Goal: Task Accomplishment & Management: Use online tool/utility

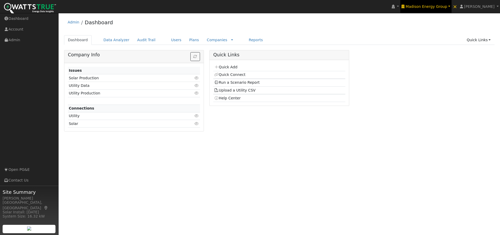
click at [422, 5] on span "Madison Energy Group" at bounding box center [427, 6] width 42 height 4
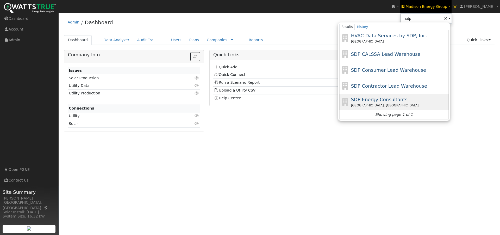
click at [374, 100] on span "SDP Energy Consultants" at bounding box center [379, 99] width 57 height 5
type input "SDP Energy Consultants"
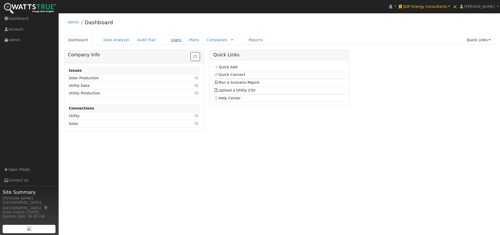
click at [167, 40] on link "Users" at bounding box center [176, 40] width 18 height 10
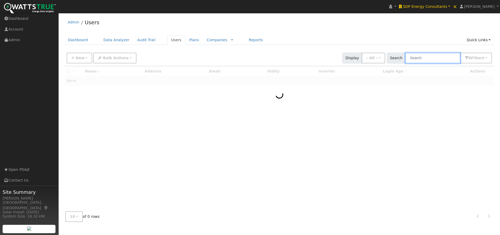
click at [430, 55] on input "text" at bounding box center [432, 58] width 55 height 11
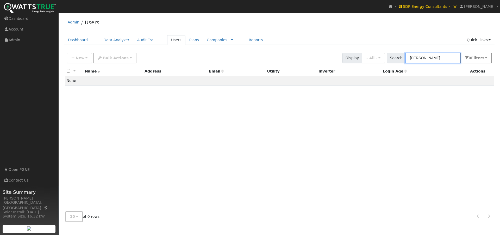
type input "shahab hillyer"
click at [486, 56] on button "0 Filter s" at bounding box center [476, 58] width 32 height 11
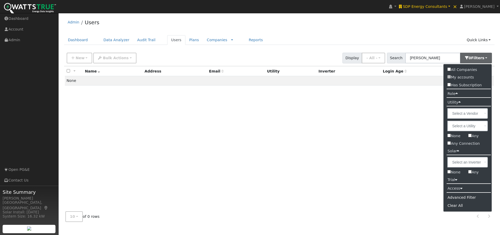
click at [449, 70] on input "All Companies" at bounding box center [449, 68] width 3 height 3
checkbox input "true"
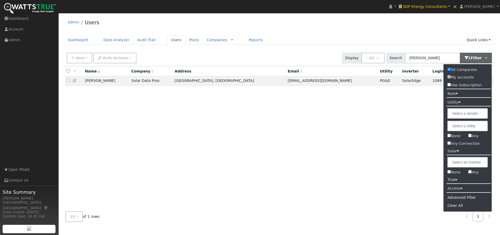
click at [371, 21] on div "Admin Users" at bounding box center [279, 24] width 431 height 16
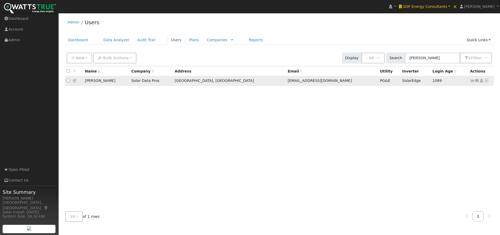
click at [473, 81] on icon at bounding box center [472, 81] width 5 height 4
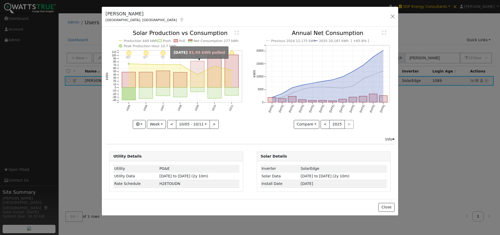
click at [196, 65] on rect "onclick=""" at bounding box center [198, 74] width 14 height 26
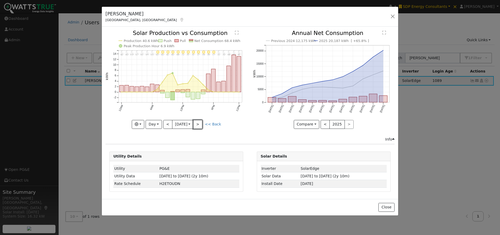
drag, startPoint x: 200, startPoint y: 125, endPoint x: 247, endPoint y: 123, distance: 47.4
click at [201, 125] on button ">" at bounding box center [197, 124] width 9 height 9
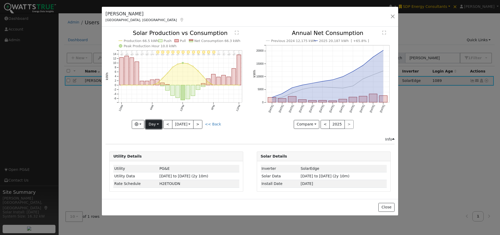
click at [156, 125] on button "Day" at bounding box center [154, 124] width 16 height 9
click at [156, 141] on link "Week" at bounding box center [164, 142] width 36 height 7
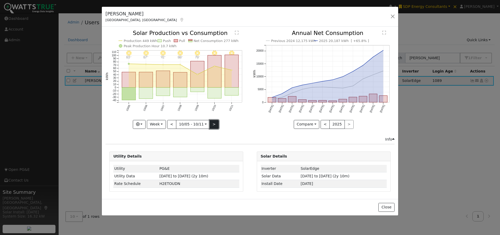
click at [211, 124] on button ">" at bounding box center [214, 124] width 9 height 9
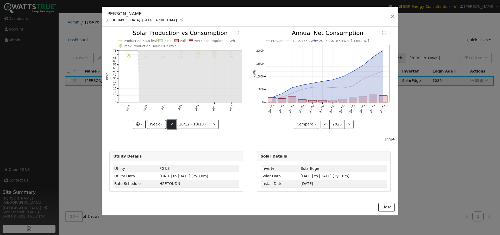
click at [173, 123] on button "<" at bounding box center [171, 124] width 9 height 9
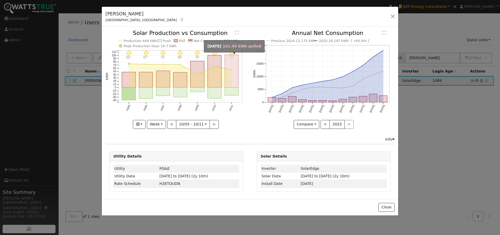
click at [232, 63] on rect "onclick=""" at bounding box center [232, 71] width 14 height 33
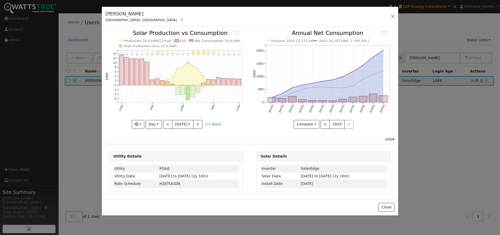
click at [201, 40] on text "Net Consumption 76.8 kWh" at bounding box center [218, 41] width 46 height 4
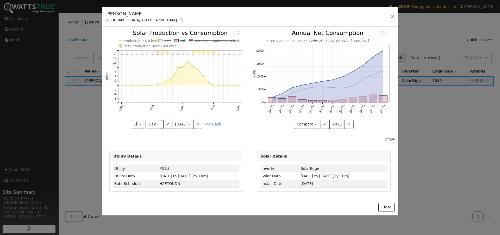
click at [199, 41] on text "Net Consumption 76.8 kWh" at bounding box center [218, 41] width 46 height 4
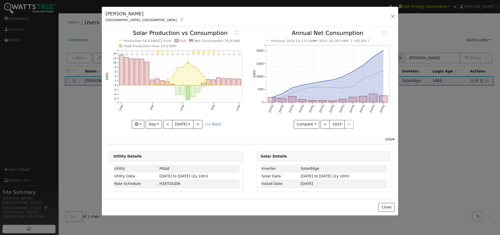
click at [136, 39] on text "Production 54.0 kWh" at bounding box center [141, 41] width 35 height 4
click at [145, 40] on text "Production 54.0 kWh" at bounding box center [141, 41] width 35 height 4
click at [156, 125] on button "Day" at bounding box center [154, 124] width 16 height 9
click at [155, 141] on link "Week" at bounding box center [164, 142] width 36 height 7
type input "2025-10-05"
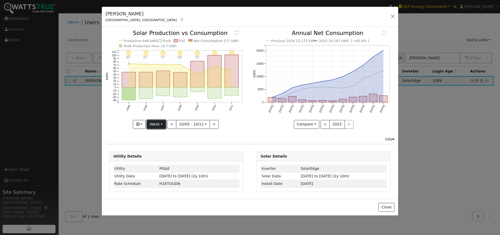
click at [157, 124] on button "Week" at bounding box center [156, 124] width 19 height 9
click at [159, 165] on link "Custom" at bounding box center [165, 164] width 36 height 7
click at [224, 123] on button "day" at bounding box center [224, 124] width 16 height 9
click at [222, 136] on link "Hour" at bounding box center [234, 134] width 36 height 7
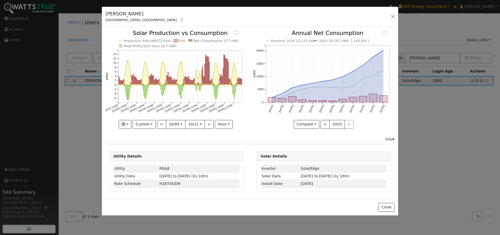
click at [236, 31] on text "" at bounding box center [237, 32] width 4 height 4
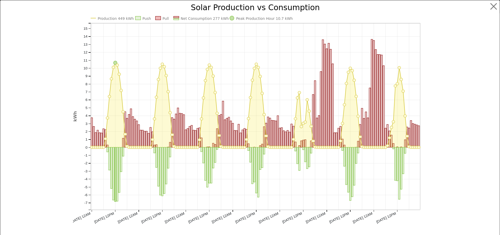
click at [200, 17] on text "Net Consumption 277 kWh" at bounding box center [205, 18] width 48 height 4
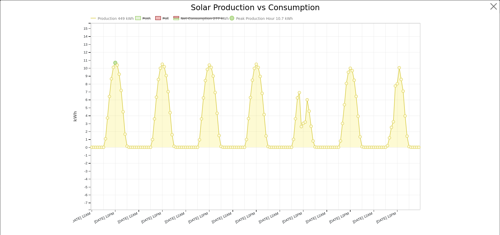
click at [196, 18] on text "Net Consumption 277 kWh" at bounding box center [205, 18] width 48 height 4
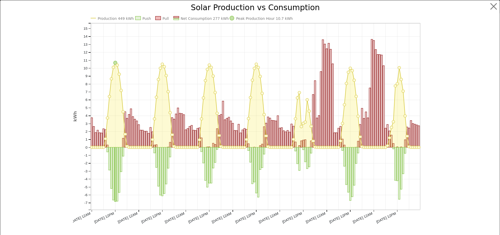
click at [115, 19] on text "Production 449 kWh" at bounding box center [116, 18] width 36 height 4
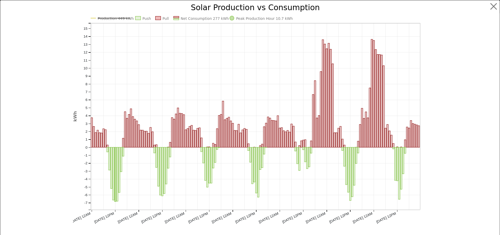
click at [114, 19] on text "Production 449 kWh" at bounding box center [116, 18] width 36 height 4
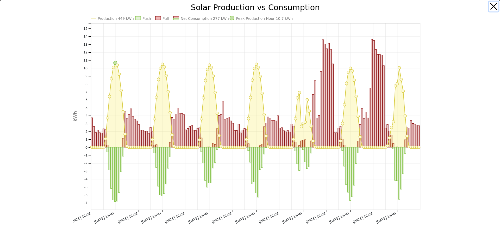
drag, startPoint x: 490, startPoint y: 7, endPoint x: 461, endPoint y: 18, distance: 31.4
click at [490, 7] on button "button" at bounding box center [494, 7] width 10 height 10
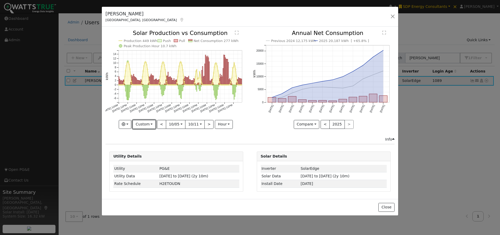
drag, startPoint x: 141, startPoint y: 125, endPoint x: 149, endPoint y: 145, distance: 21.3
click at [141, 126] on button "Custom" at bounding box center [144, 124] width 23 height 9
click at [147, 158] on link "Year" at bounding box center [151, 156] width 36 height 7
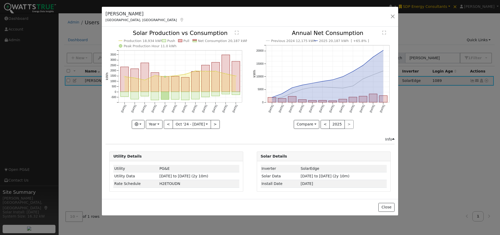
click at [210, 41] on text "Net Consumption 20,187 kWh" at bounding box center [223, 41] width 50 height 4
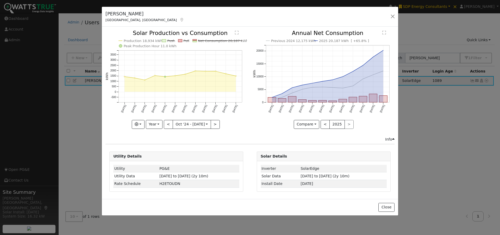
click at [216, 41] on text "Net Consumption 20,187 kWh" at bounding box center [223, 41] width 50 height 4
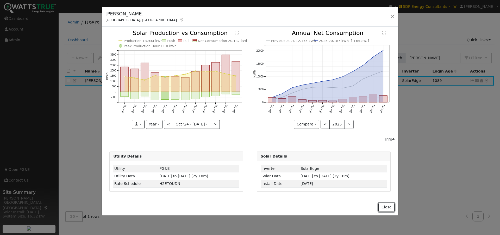
click at [390, 210] on button "Close" at bounding box center [387, 207] width 16 height 9
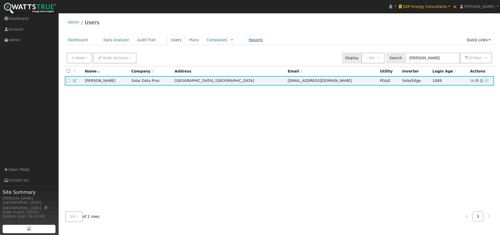
click at [245, 42] on link "Reports" at bounding box center [256, 40] width 22 height 10
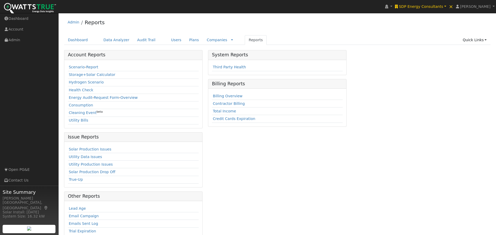
drag, startPoint x: 74, startPoint y: 97, endPoint x: 86, endPoint y: 86, distance: 16.2
click at [74, 98] on link "Energy Audit" at bounding box center [81, 97] width 24 height 4
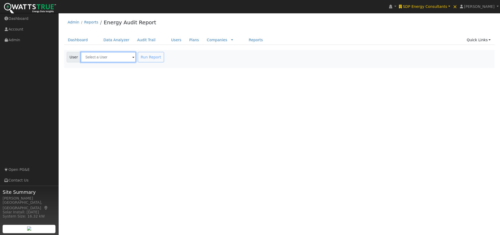
click at [109, 57] on input "text" at bounding box center [108, 57] width 55 height 10
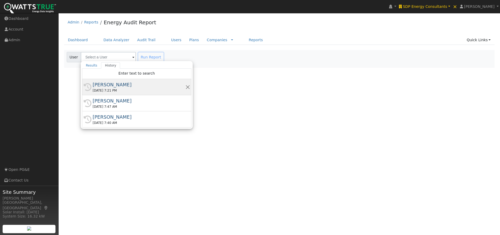
click at [114, 84] on div "[PERSON_NAME]" at bounding box center [139, 84] width 93 height 7
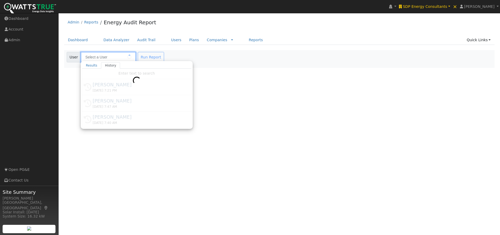
type input "[PERSON_NAME]"
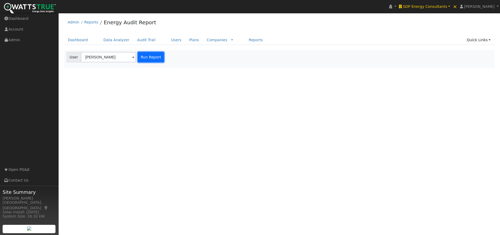
click at [148, 58] on button "Run Report" at bounding box center [151, 57] width 26 height 10
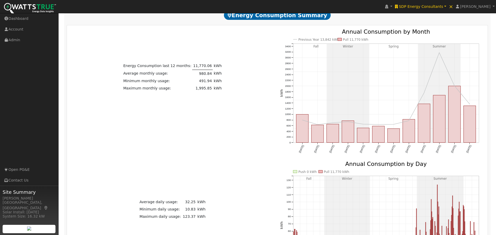
scroll to position [130, 0]
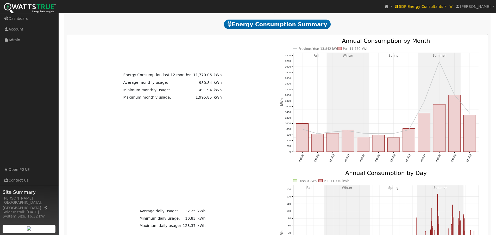
click at [349, 51] on text "Pull 11,770 kWh" at bounding box center [356, 49] width 26 height 4
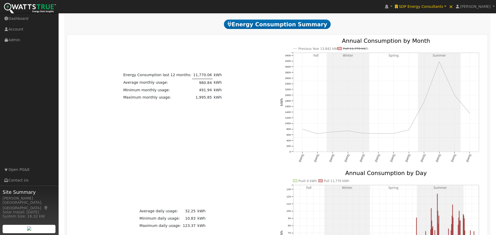
click at [355, 50] on text "Pull 11,770 kWh" at bounding box center [356, 49] width 26 height 4
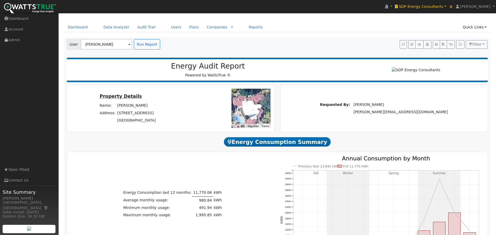
scroll to position [0, 0]
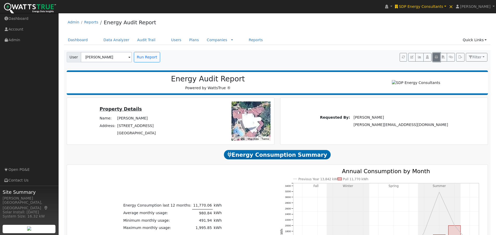
click at [437, 57] on icon "button" at bounding box center [436, 56] width 3 height 3
click at [245, 40] on link "Reports" at bounding box center [256, 40] width 22 height 10
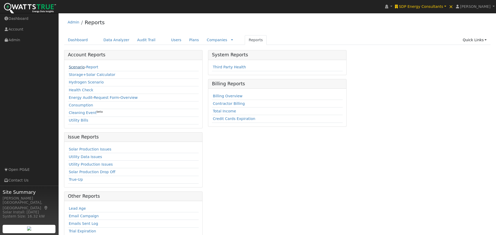
click at [71, 66] on link "Scenario" at bounding box center [77, 67] width 16 height 4
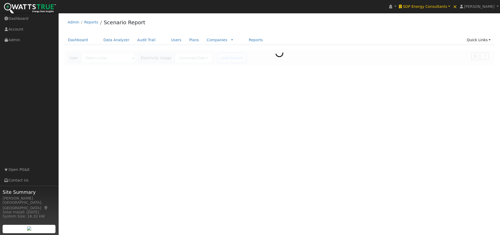
click at [113, 57] on div at bounding box center [279, 58] width 431 height 16
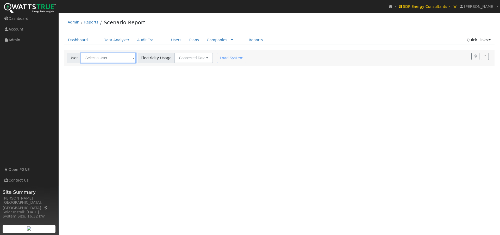
click at [121, 59] on input "text" at bounding box center [108, 58] width 55 height 10
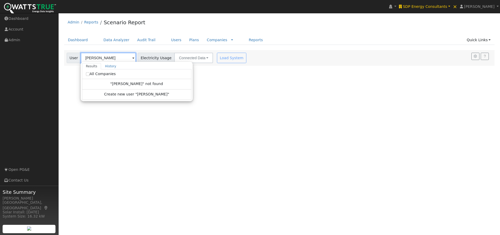
type input "sam asmar"
click at [86, 74] on input "All Companies" at bounding box center [88, 74] width 4 height 4
checkbox input "true"
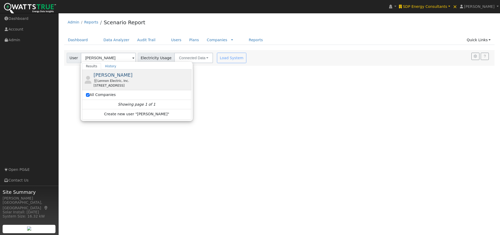
click at [110, 74] on span "Sam Asmar" at bounding box center [113, 74] width 39 height 5
type input "Sam Asmar"
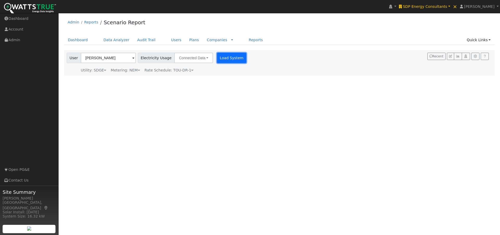
click at [226, 57] on button "Load System" at bounding box center [232, 58] width 30 height 10
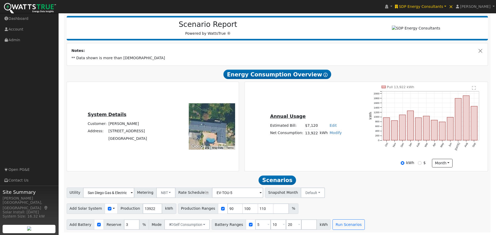
scroll to position [39, 0]
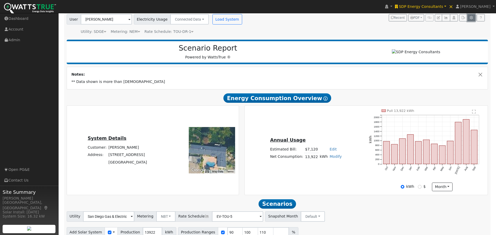
click at [473, 17] on icon "button" at bounding box center [472, 17] width 4 height 3
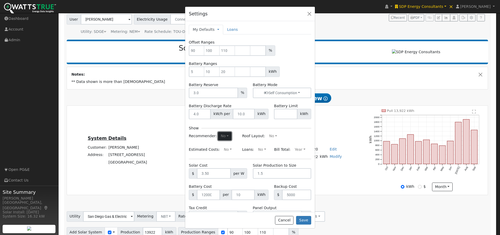
click at [222, 136] on button "No" at bounding box center [225, 136] width 14 height 8
click at [197, 145] on link "Yes" at bounding box center [213, 145] width 36 height 7
click at [272, 134] on button "No" at bounding box center [274, 136] width 14 height 8
click at [245, 145] on link "Yes" at bounding box center [261, 145] width 36 height 7
drag, startPoint x: 303, startPoint y: 220, endPoint x: 329, endPoint y: 204, distance: 31.1
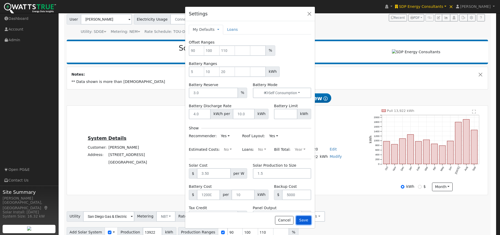
click at [306, 220] on button "Save" at bounding box center [303, 220] width 15 height 9
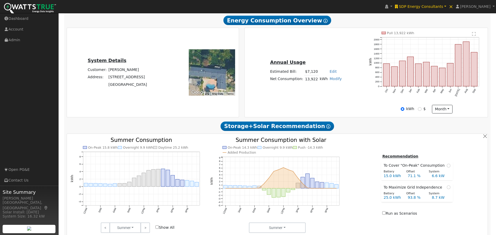
scroll to position [117, 0]
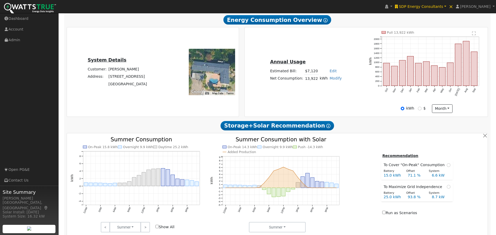
drag, startPoint x: 219, startPoint y: 78, endPoint x: 213, endPoint y: 71, distance: 9.4
click at [221, 71] on div at bounding box center [212, 72] width 46 height 46
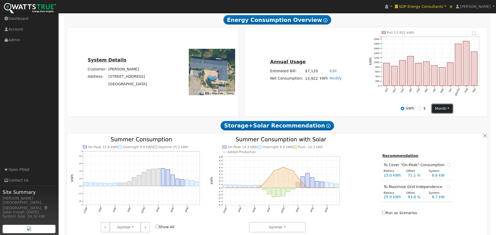
click at [446, 110] on button "month" at bounding box center [442, 108] width 21 height 9
click at [438, 123] on link "Day" at bounding box center [450, 119] width 36 height 7
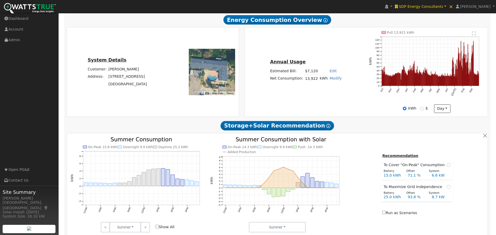
click at [474, 35] on text "" at bounding box center [474, 33] width 4 height 4
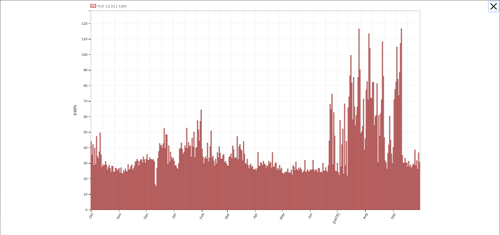
click at [489, 5] on button "button" at bounding box center [494, 7] width 10 height 10
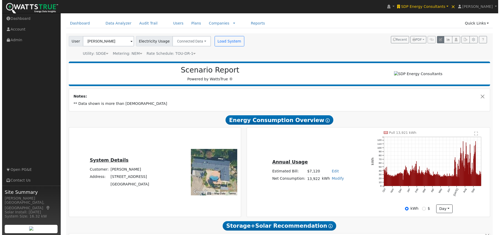
scroll to position [13, 0]
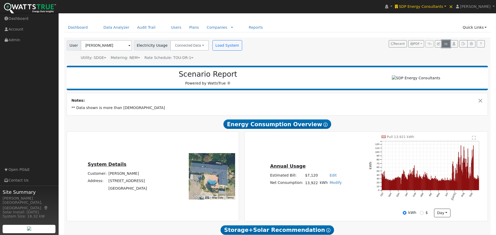
click at [446, 43] on icon "button" at bounding box center [446, 43] width 4 height 3
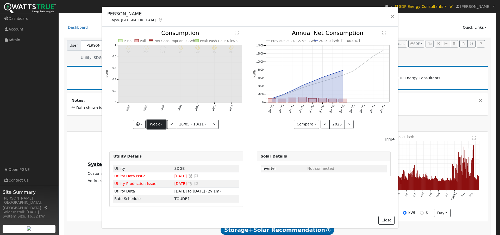
click at [156, 123] on button "Week" at bounding box center [156, 124] width 19 height 9
click at [156, 156] on link "Year" at bounding box center [165, 156] width 36 height 7
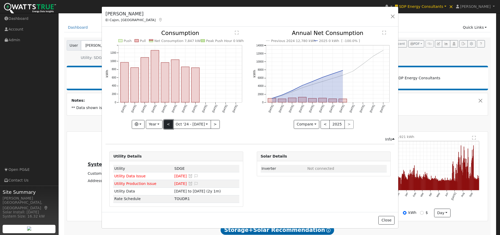
click at [168, 121] on button "<" at bounding box center [168, 124] width 9 height 9
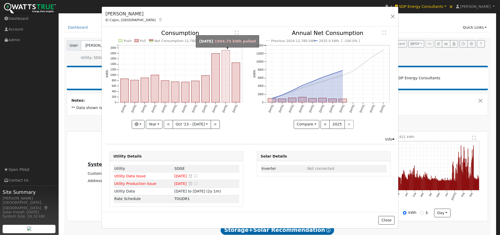
click at [226, 76] on rect "onclick=""" at bounding box center [226, 76] width 8 height 52
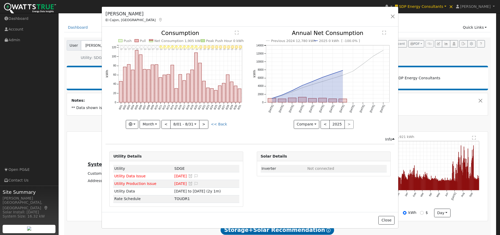
click at [197, 60] on icon "8/31 - Clear 87° 8/30 - MostlyClear 83° 8/29 - MostlyClear 83° 8/28 - MostlyCle…" at bounding box center [177, 77] width 142 height 95
click at [195, 62] on rect "onclick=""" at bounding box center [196, 77] width 3 height 49
type input "2024-08-20"
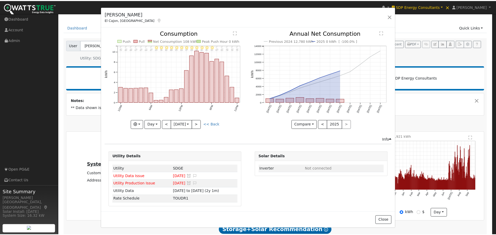
scroll to position [1, 0]
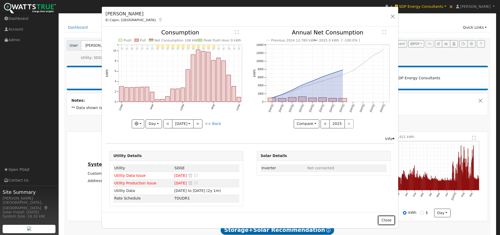
drag, startPoint x: 386, startPoint y: 219, endPoint x: 367, endPoint y: 197, distance: 29.3
click at [386, 219] on button "Close" at bounding box center [387, 220] width 16 height 9
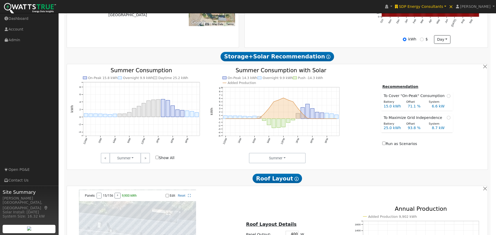
scroll to position [195, 0]
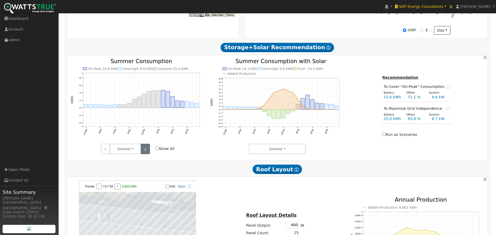
click at [144, 150] on link ">" at bounding box center [145, 149] width 9 height 10
click at [158, 150] on input "Show All" at bounding box center [157, 147] width 3 height 3
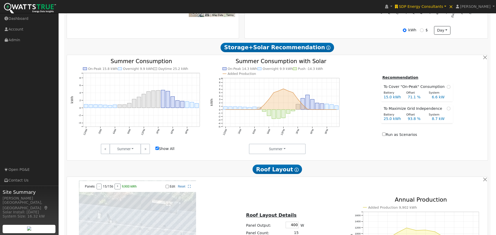
checkbox input "true"
click at [145, 150] on link ">" at bounding box center [145, 149] width 9 height 10
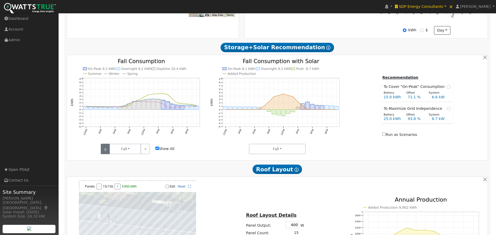
click at [105, 150] on link "<" at bounding box center [105, 149] width 9 height 10
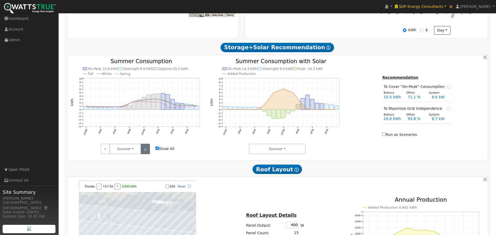
click at [145, 151] on link ">" at bounding box center [145, 149] width 9 height 10
click at [105, 149] on link "<" at bounding box center [105, 149] width 9 height 10
click at [146, 149] on link ">" at bounding box center [145, 149] width 9 height 10
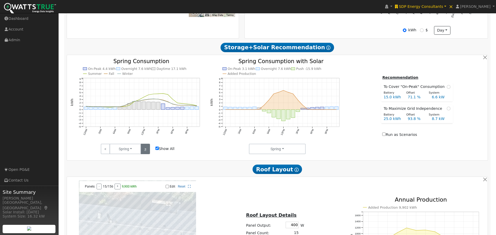
click at [146, 151] on link ">" at bounding box center [145, 149] width 9 height 10
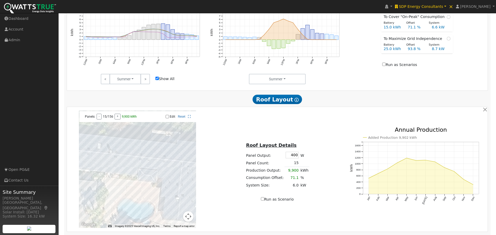
scroll to position [273, 0]
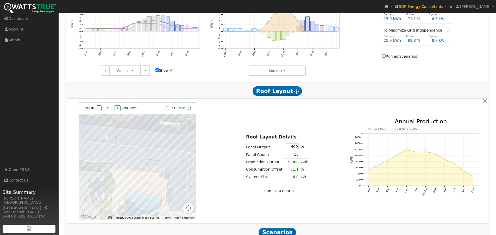
drag, startPoint x: 169, startPoint y: 159, endPoint x: 179, endPoint y: 156, distance: 11.0
click at [177, 158] on div at bounding box center [137, 160] width 117 height 117
click at [166, 110] on input "Edit" at bounding box center [167, 108] width 3 height 4
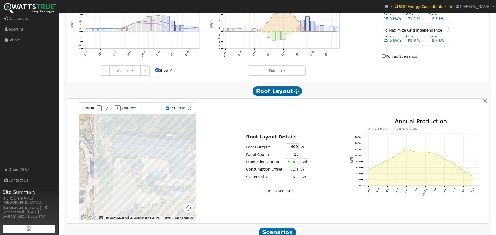
click at [134, 152] on div at bounding box center [137, 160] width 117 height 117
click at [137, 151] on div at bounding box center [137, 160] width 117 height 117
click at [139, 152] on div at bounding box center [137, 160] width 117 height 117
click at [150, 159] on div at bounding box center [137, 160] width 117 height 117
click at [151, 157] on div at bounding box center [137, 160] width 117 height 117
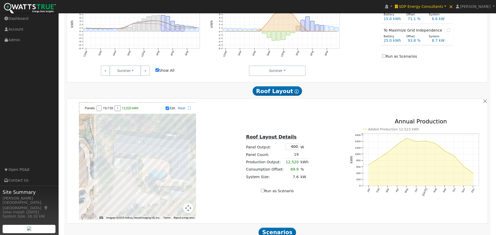
click at [150, 155] on div at bounding box center [137, 160] width 117 height 117
click at [153, 158] on div at bounding box center [137, 160] width 117 height 117
click at [156, 153] on div at bounding box center [137, 160] width 117 height 117
click at [166, 109] on input "Edit" at bounding box center [167, 108] width 3 height 4
checkbox input "false"
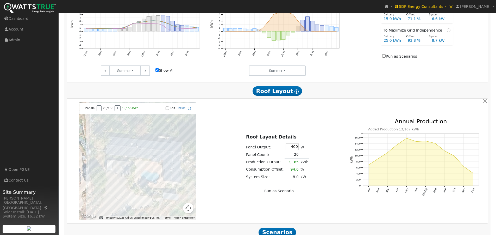
drag, startPoint x: 176, startPoint y: 135, endPoint x: 168, endPoint y: 137, distance: 8.3
click at [168, 137] on div at bounding box center [137, 160] width 117 height 117
click at [179, 138] on div at bounding box center [137, 160] width 117 height 117
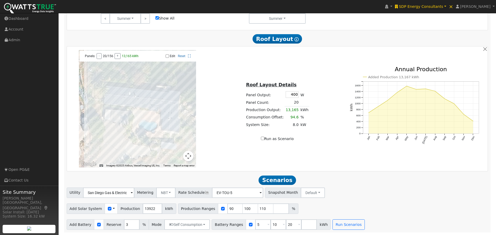
scroll to position [328, 0]
click at [343, 221] on button "Run Scenarios" at bounding box center [349, 224] width 32 height 10
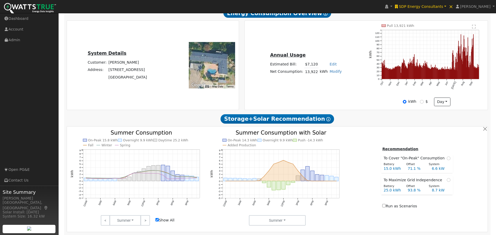
scroll to position [122, 0]
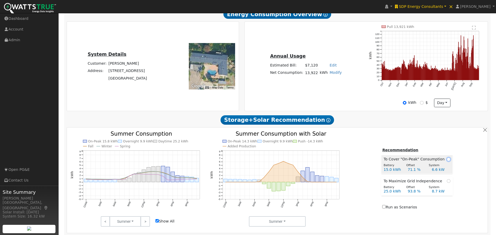
click at [447, 161] on input "radio" at bounding box center [449, 159] width 4 height 4
radio input "true"
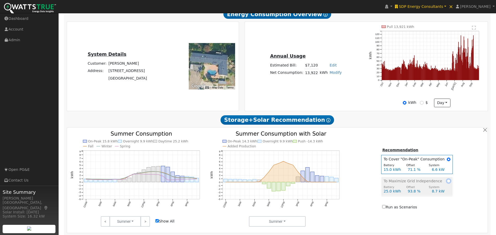
click at [447, 183] on input "radio" at bounding box center [449, 181] width 4 height 4
radio input "true"
radio input "false"
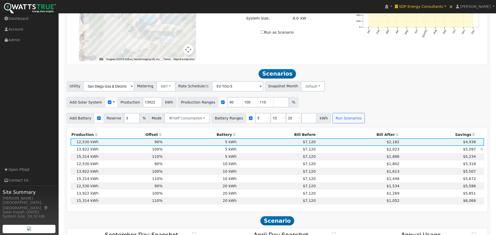
scroll to position [435, 0]
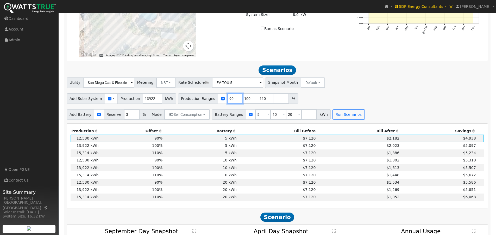
drag, startPoint x: 225, startPoint y: 100, endPoint x: 221, endPoint y: 111, distance: 12.2
click at [215, 102] on div "Production Ranges 90 100 110 %" at bounding box center [238, 98] width 120 height 10
type input "100"
type input "110"
type input "100"
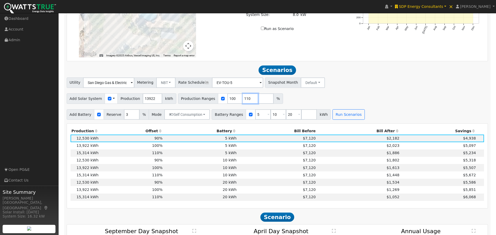
drag, startPoint x: 241, startPoint y: 101, endPoint x: 230, endPoint y: 96, distance: 11.4
click at [227, 100] on div "Production Ranges 100 110 %" at bounding box center [230, 98] width 105 height 10
click at [341, 115] on button "Run Scenarios" at bounding box center [349, 114] width 32 height 10
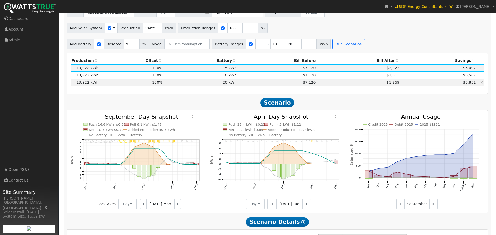
scroll to position [539, 0]
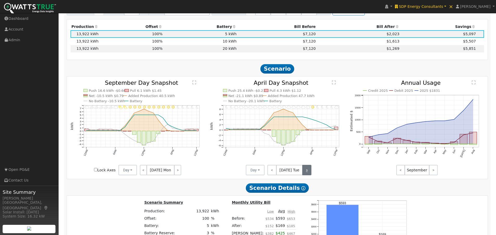
click at [307, 170] on link ">" at bounding box center [306, 170] width 9 height 10
click at [307, 169] on link ">" at bounding box center [307, 170] width 8 height 10
click at [274, 170] on link "<" at bounding box center [272, 170] width 9 height 10
click at [334, 84] on text "" at bounding box center [334, 82] width 4 height 4
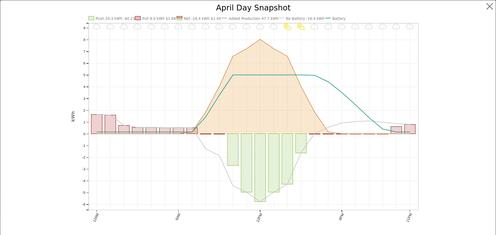
scroll to position [541, 0]
click at [489, 5] on button "button" at bounding box center [494, 7] width 10 height 10
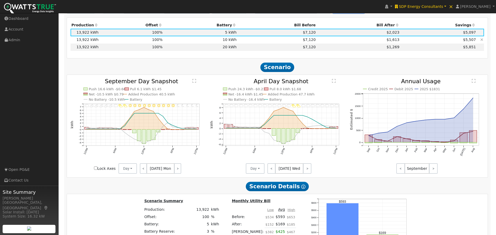
click at [232, 42] on td "10 kWh" at bounding box center [201, 39] width 74 height 7
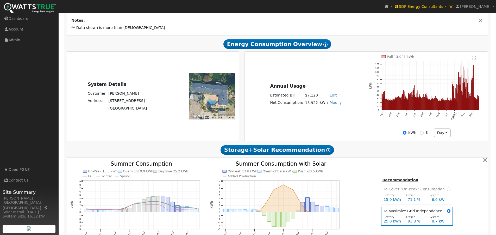
scroll to position [94, 0]
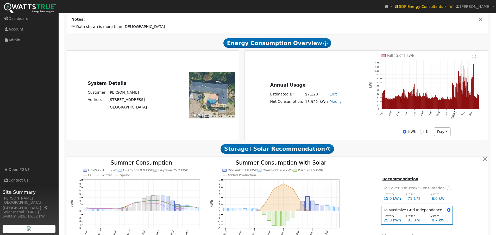
click at [330, 103] on link "Modify" at bounding box center [336, 101] width 12 height 4
click at [314, 112] on link "Add Consumption" at bounding box center [316, 110] width 44 height 7
type input "13922"
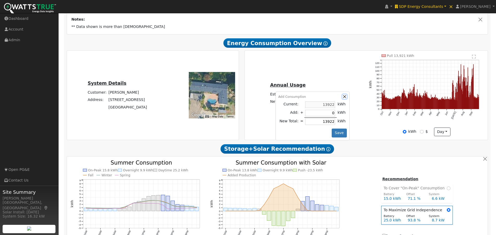
click at [343, 99] on button "button" at bounding box center [345, 96] width 4 height 4
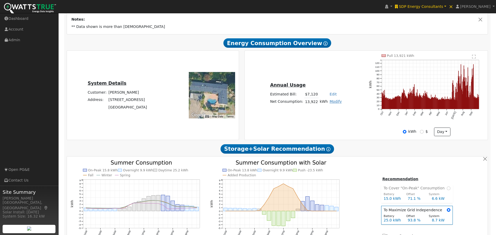
click at [332, 103] on link "Modify" at bounding box center [336, 101] width 12 height 4
click at [311, 125] on link "Add Electric Vehicle" at bounding box center [316, 121] width 44 height 7
type input "200"
click at [343, 98] on button "button" at bounding box center [345, 96] width 4 height 4
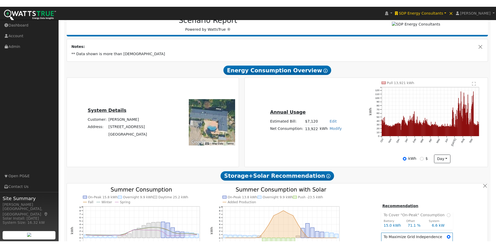
scroll to position [64, 0]
